Goal: Find specific page/section: Find specific page/section

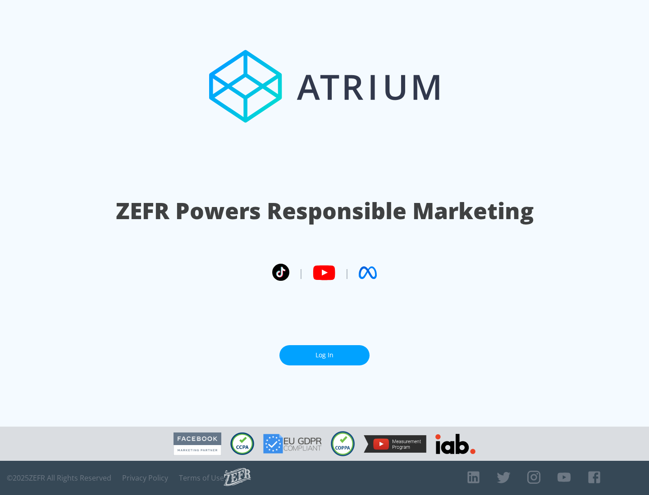
click at [324, 352] on link "Log In" at bounding box center [324, 355] width 90 height 20
